Goal: Find specific page/section: Find specific page/section

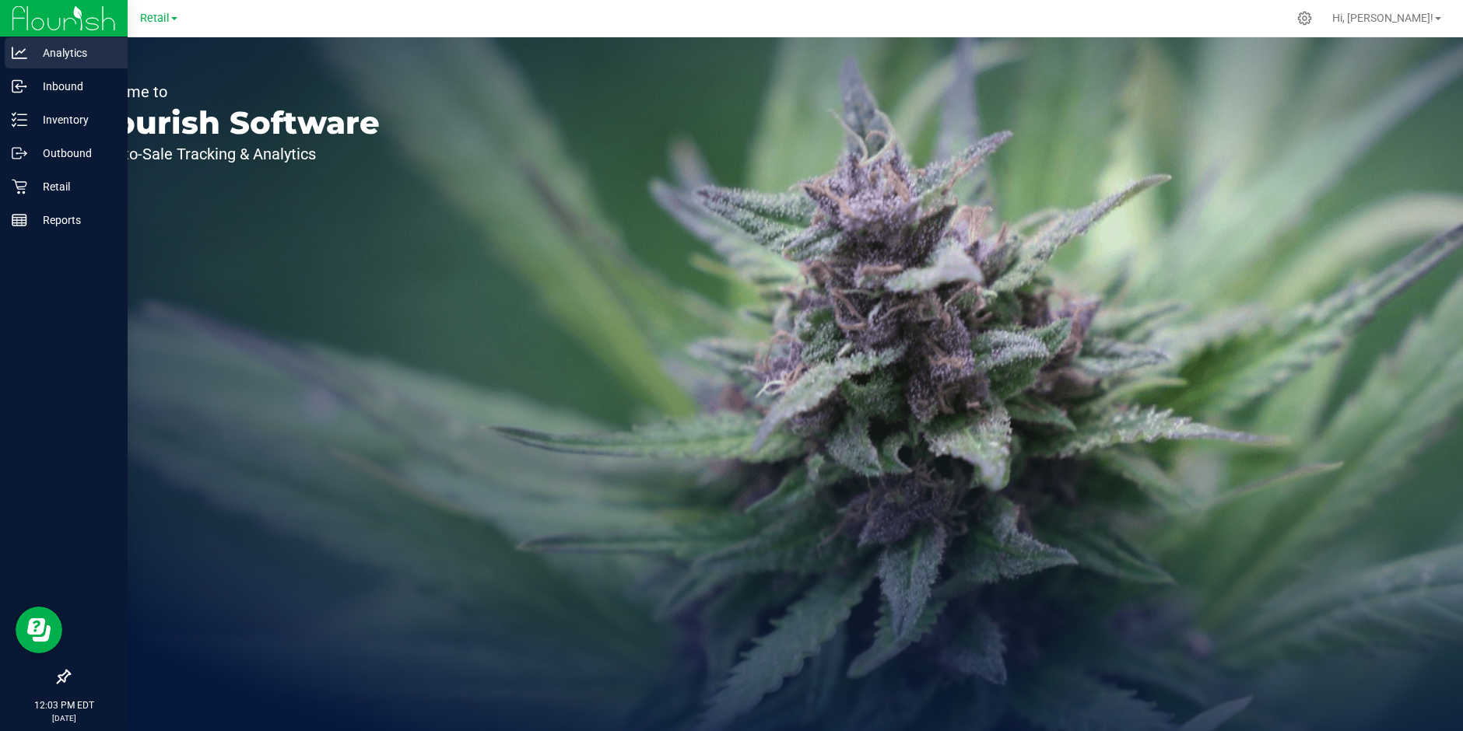
click at [40, 46] on p "Analytics" at bounding box center [73, 53] width 93 height 19
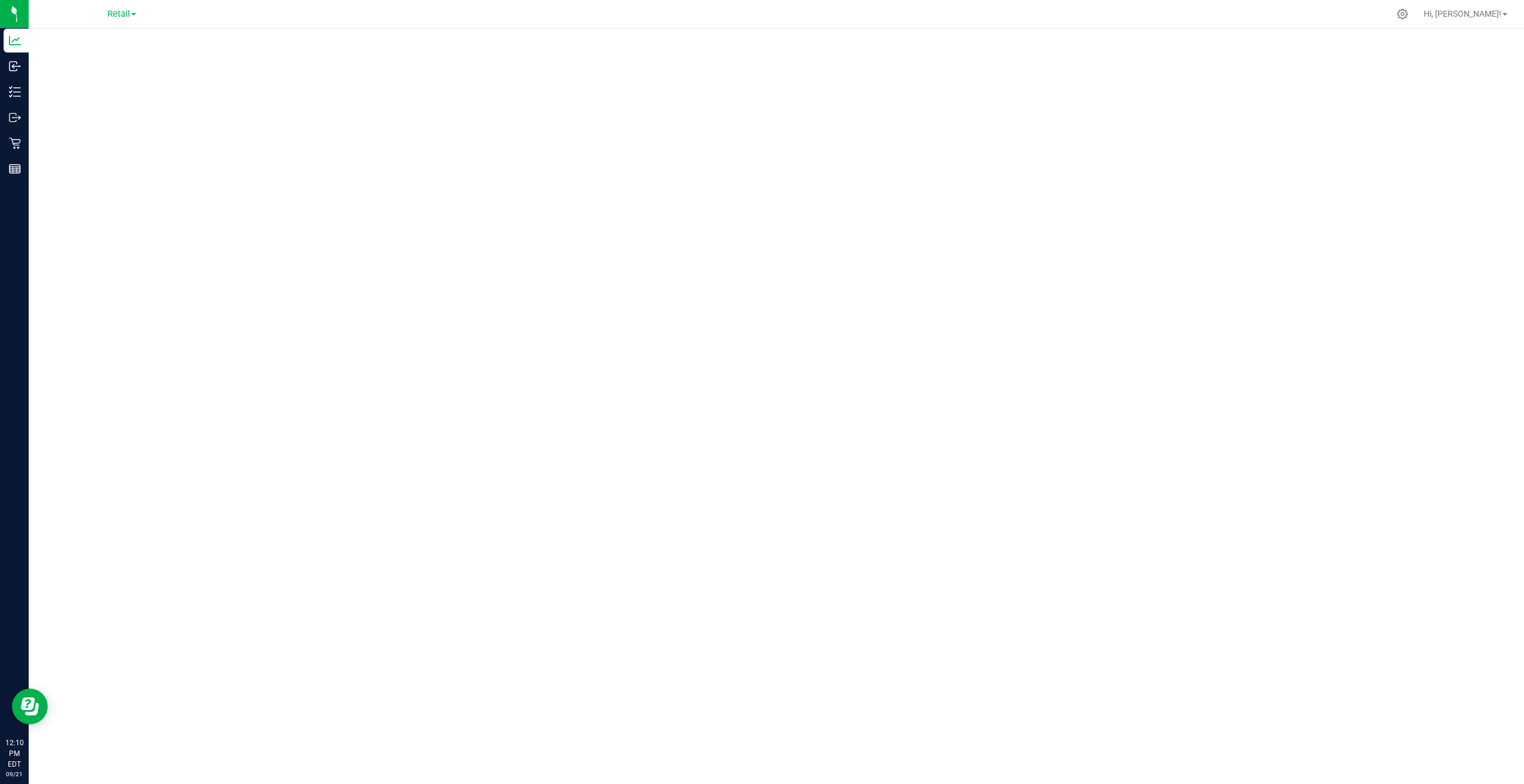
click at [425, 39] on div at bounding box center [776, 403] width 1495 height 749
